Goal: Contribute content: Add original content to the website for others to see

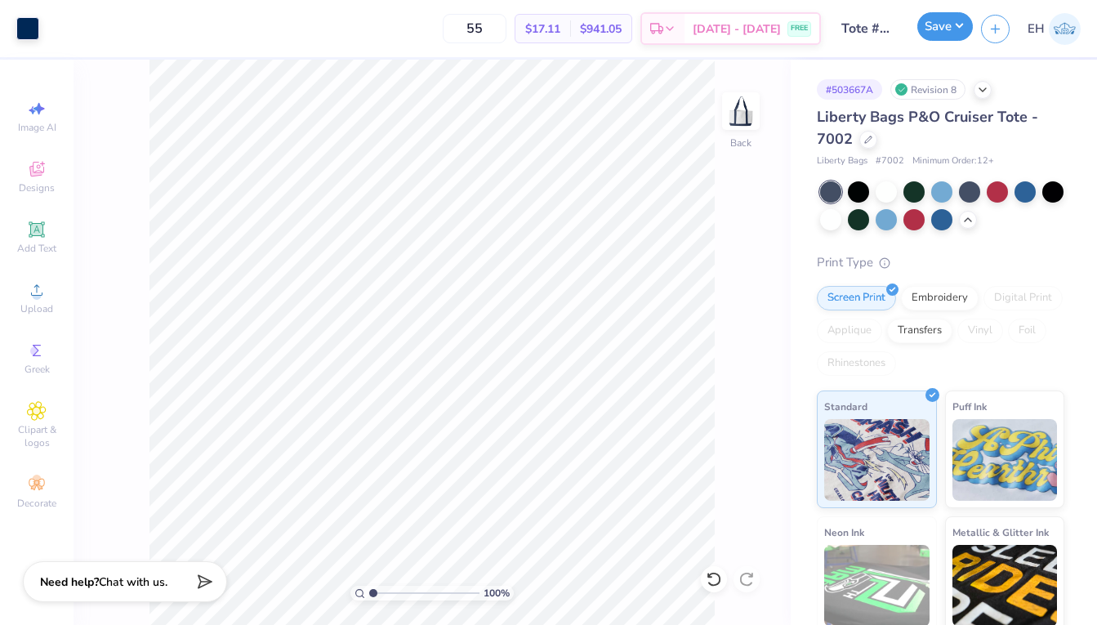
click at [937, 24] on button "Save" at bounding box center [945, 26] width 56 height 29
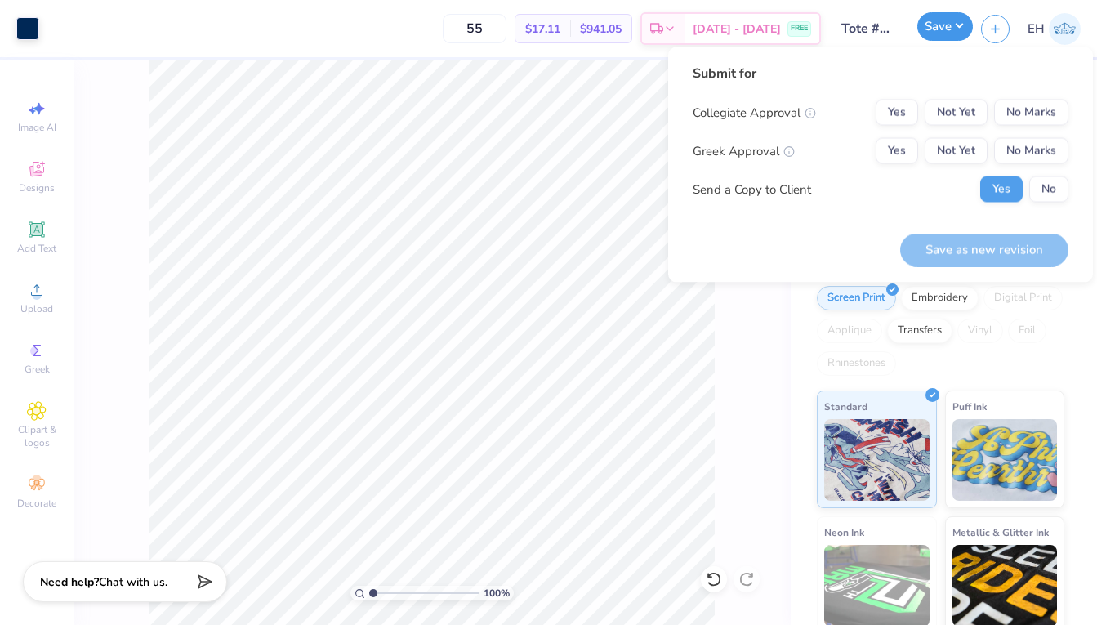
click at [939, 33] on button "Save" at bounding box center [945, 26] width 56 height 29
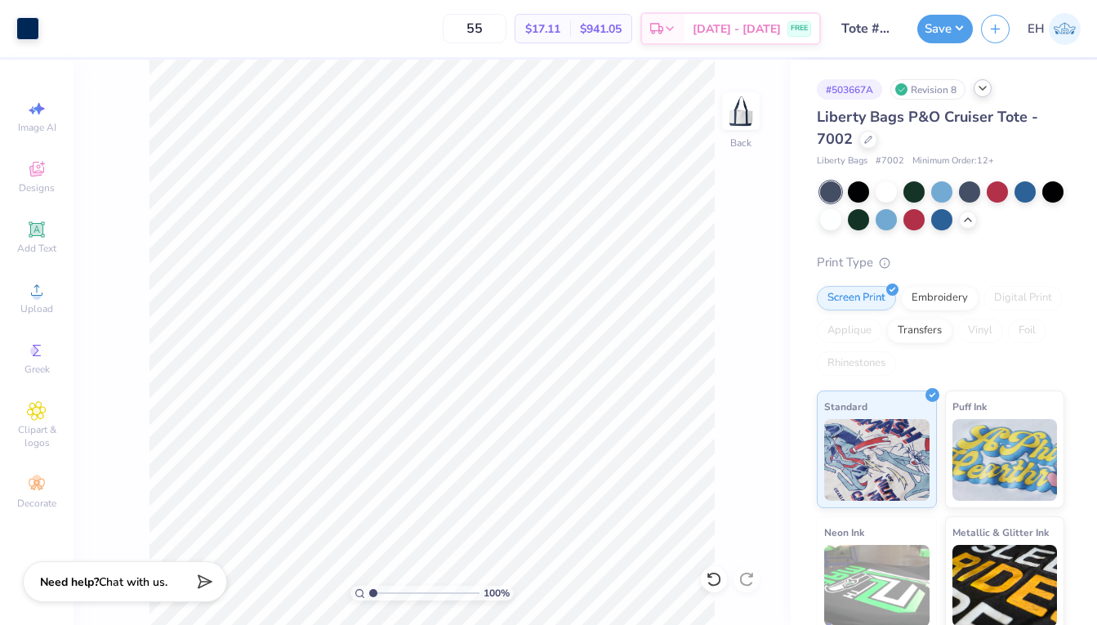
click at [985, 87] on polyline at bounding box center [982, 88] width 7 height 3
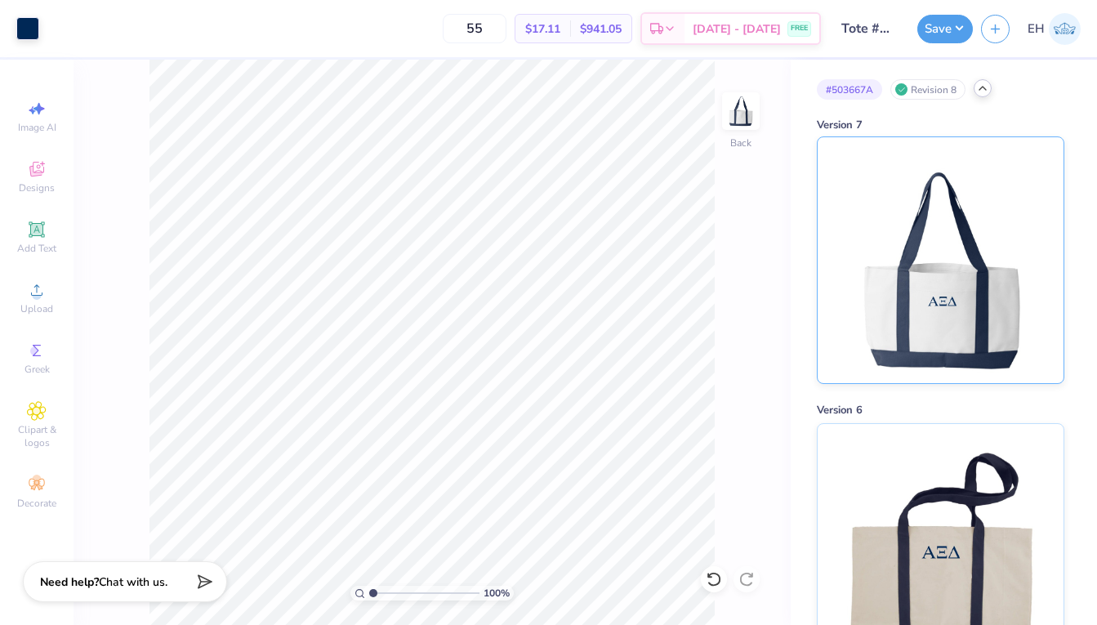
click at [936, 214] on img at bounding box center [940, 260] width 203 height 246
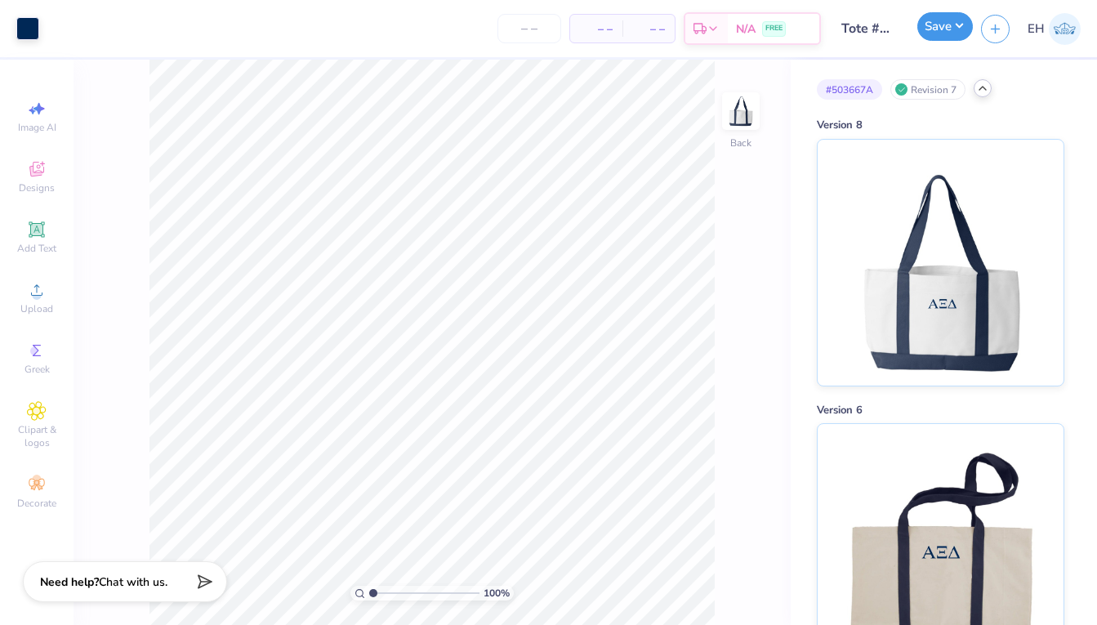
click at [962, 24] on button "Save" at bounding box center [945, 26] width 56 height 29
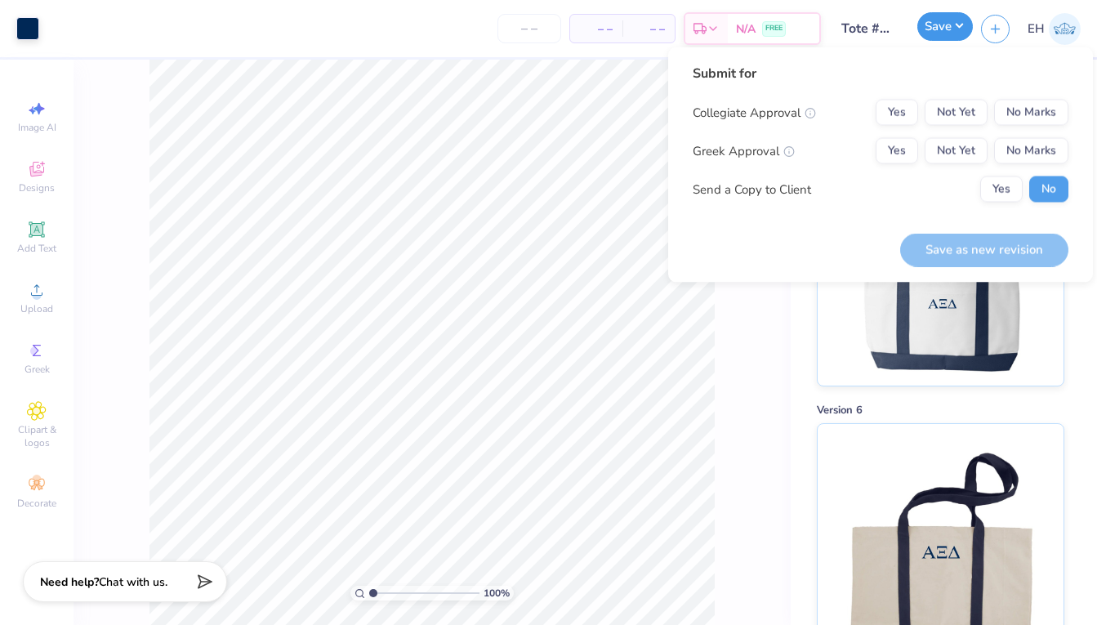
click at [957, 25] on button "Save" at bounding box center [945, 26] width 56 height 29
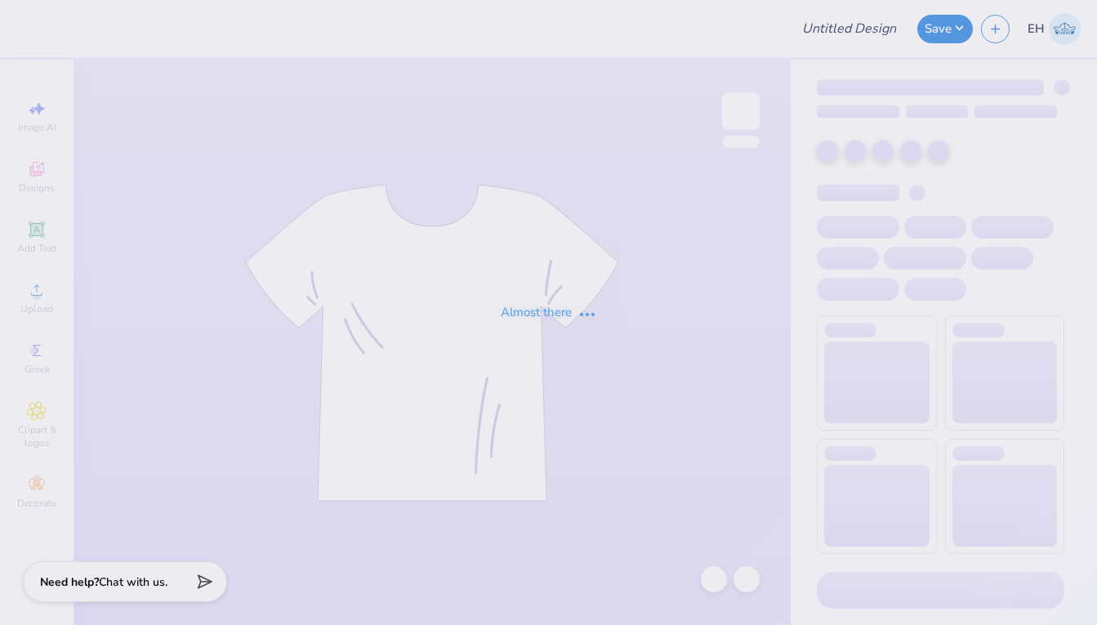
type input "Tote #1 (AΞΔ Bid Day 2025)"
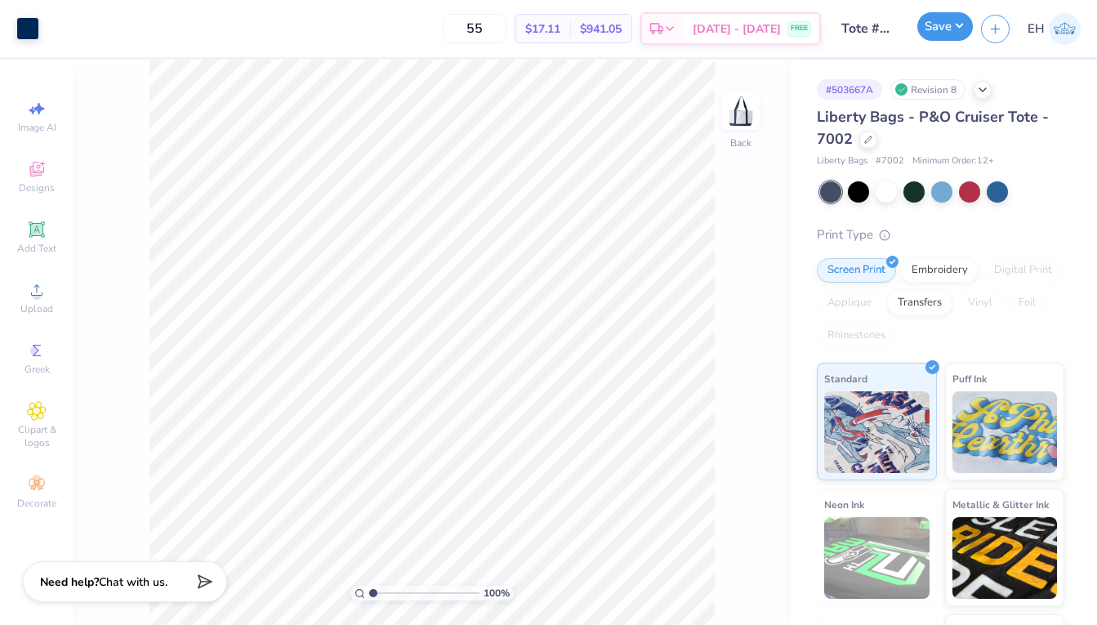
click at [936, 29] on button "Save" at bounding box center [945, 26] width 56 height 29
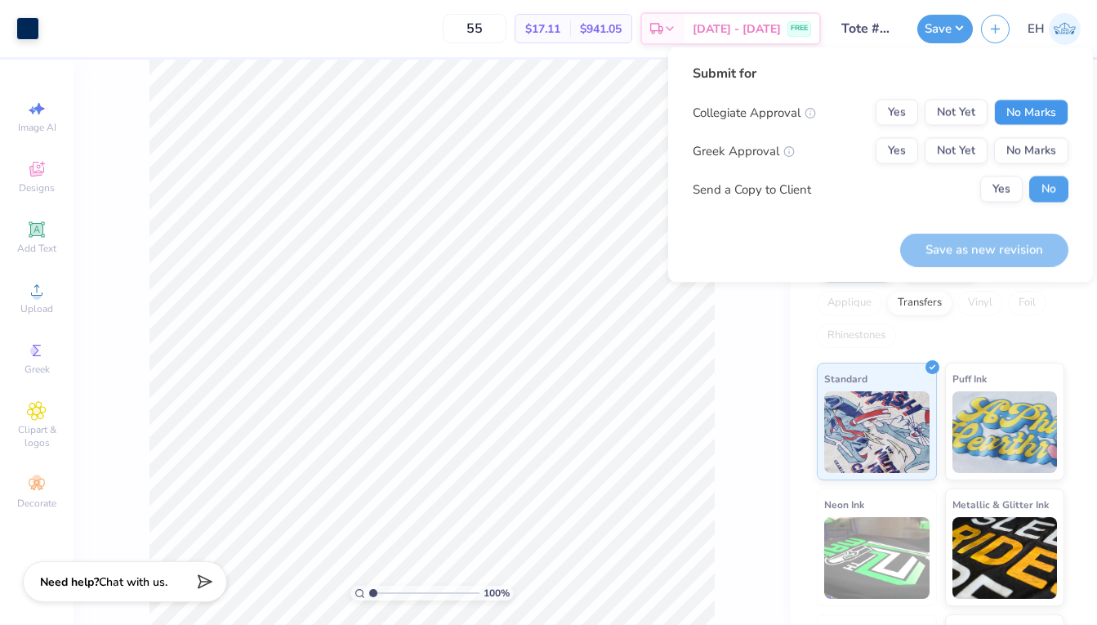
click at [1027, 117] on button "No Marks" at bounding box center [1031, 113] width 74 height 26
click at [898, 149] on button "Yes" at bounding box center [897, 151] width 42 height 26
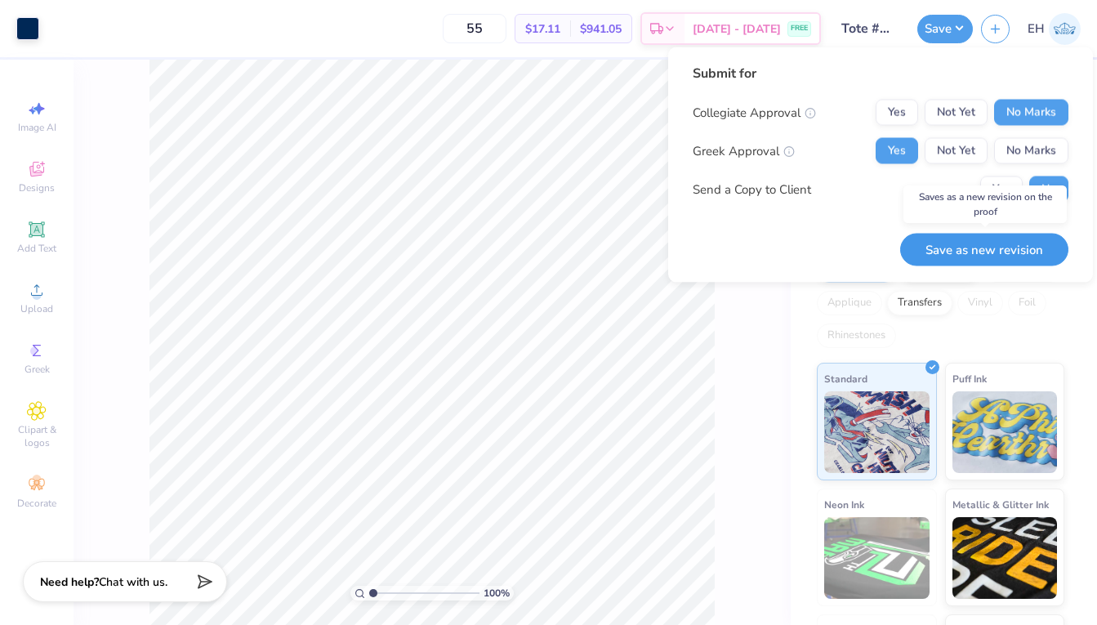
click at [994, 253] on button "Save as new revision" at bounding box center [984, 249] width 168 height 33
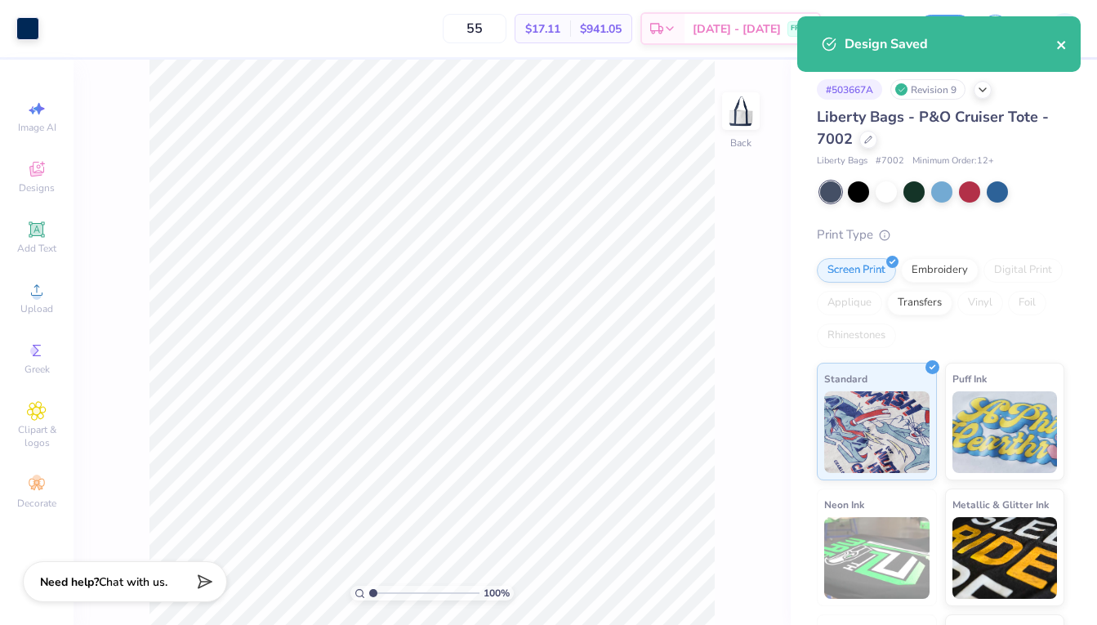
click at [1061, 42] on icon "close" at bounding box center [1061, 44] width 11 height 13
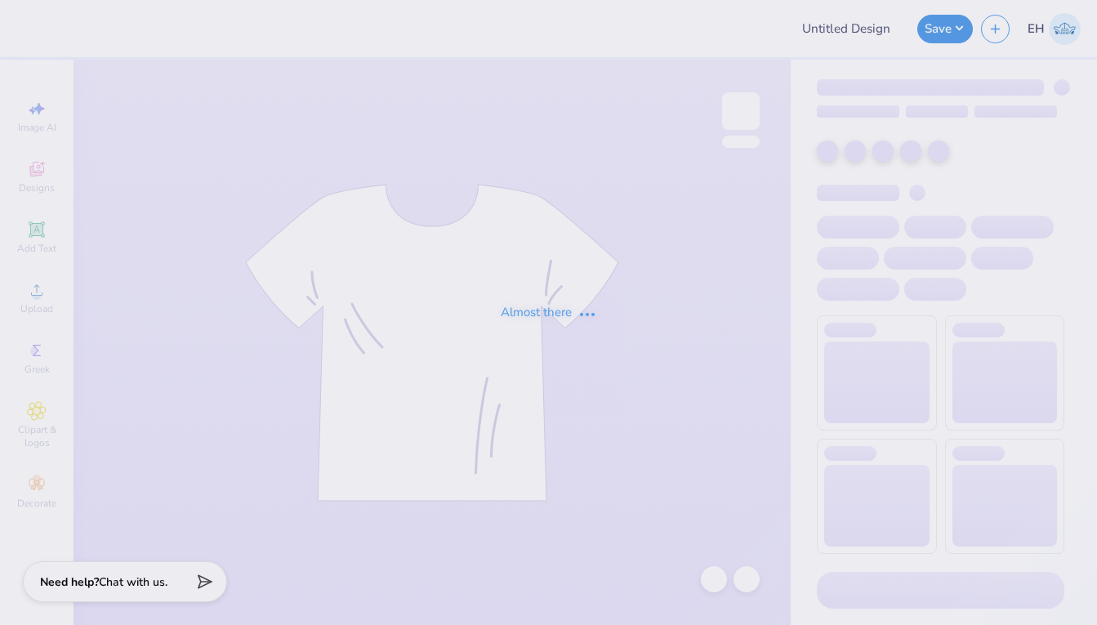
type input "[MEDICAL_DATA] EXEC quarterzip"
